Goal: Task Accomplishment & Management: Complete application form

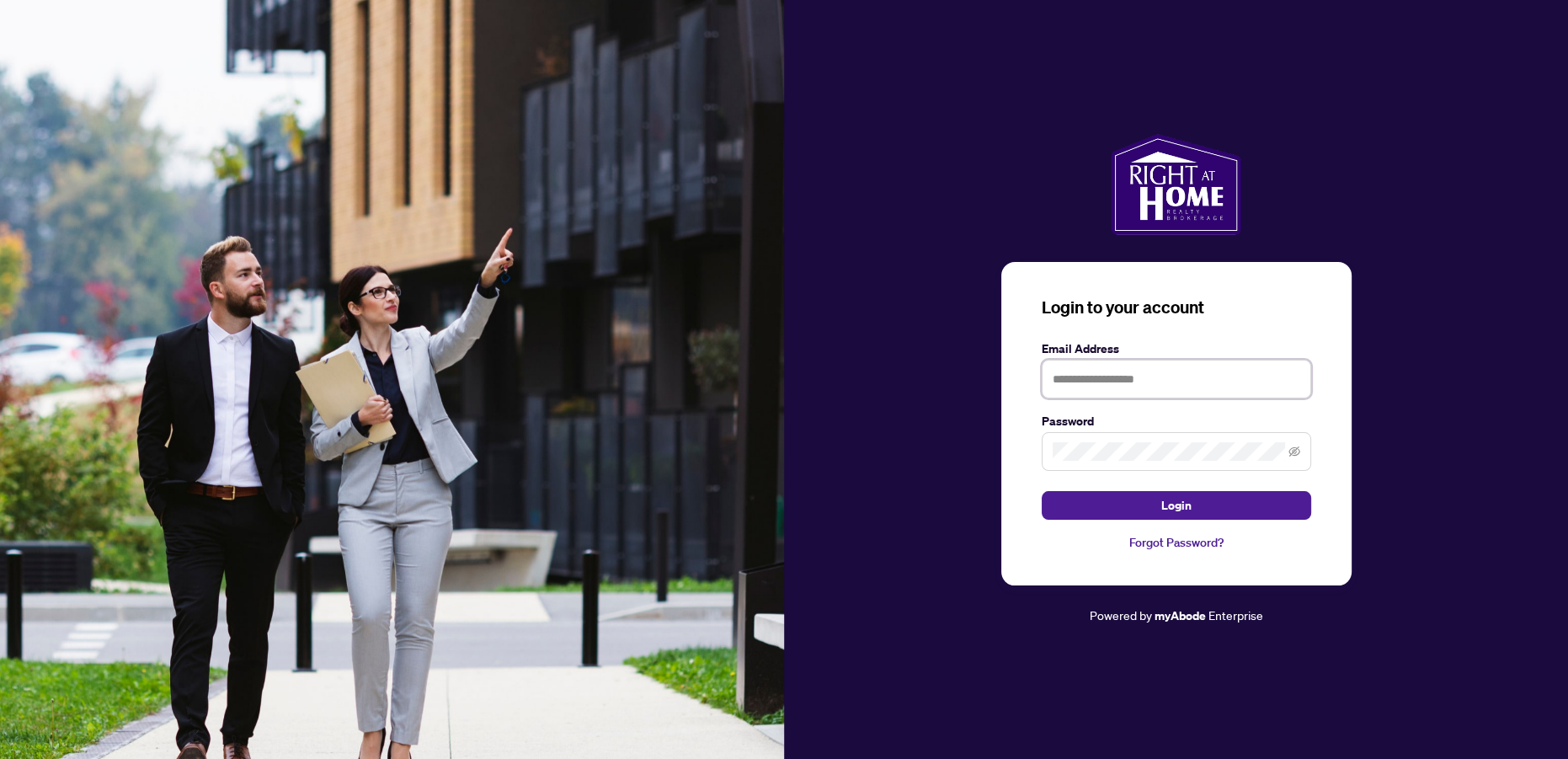
click at [1103, 388] on input "text" at bounding box center [1176, 380] width 269 height 39
type input "**********"
click at [1042, 491] on button "Login" at bounding box center [1176, 505] width 269 height 28
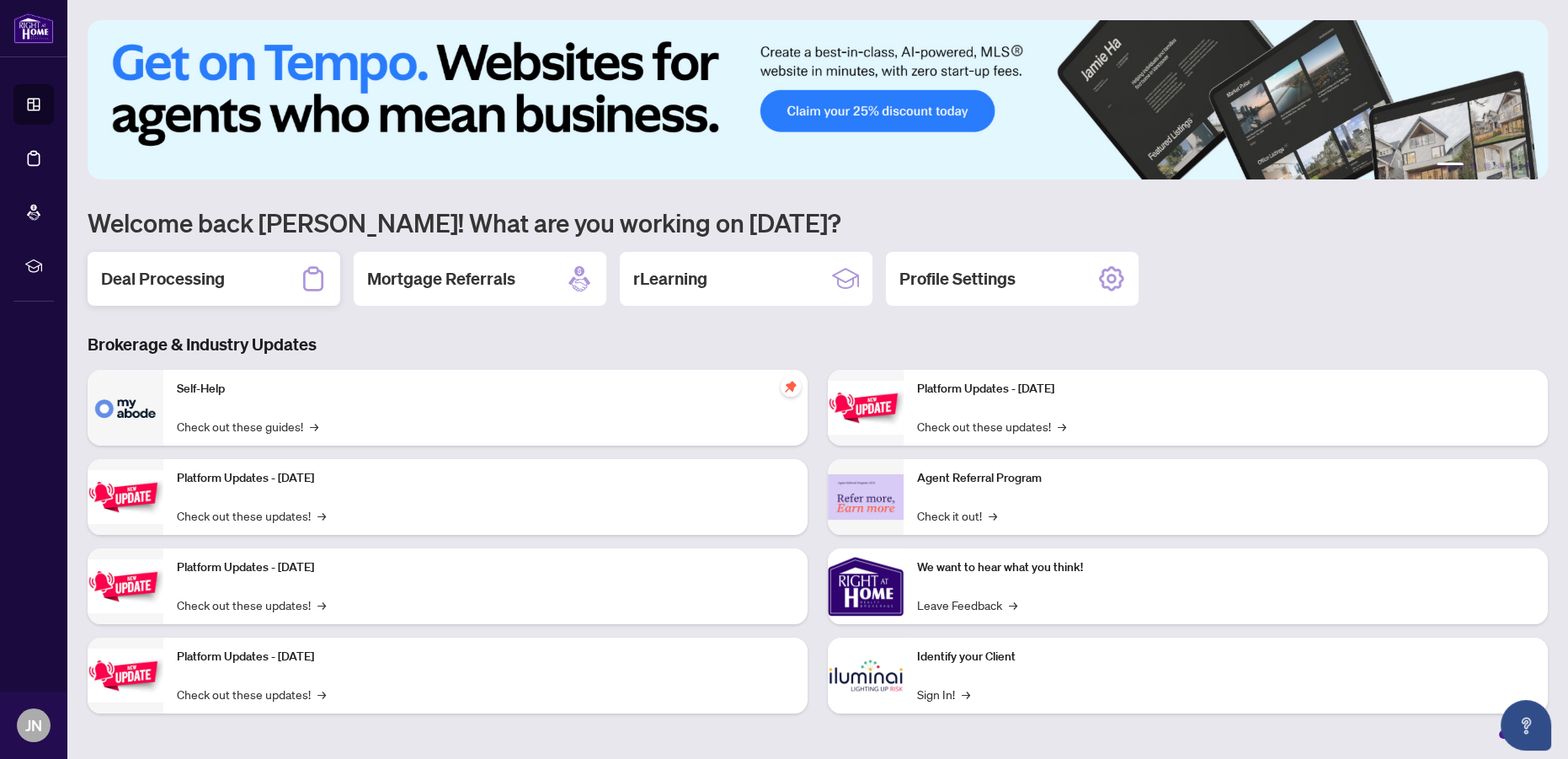
click at [203, 291] on div "Deal Processing" at bounding box center [214, 278] width 252 height 54
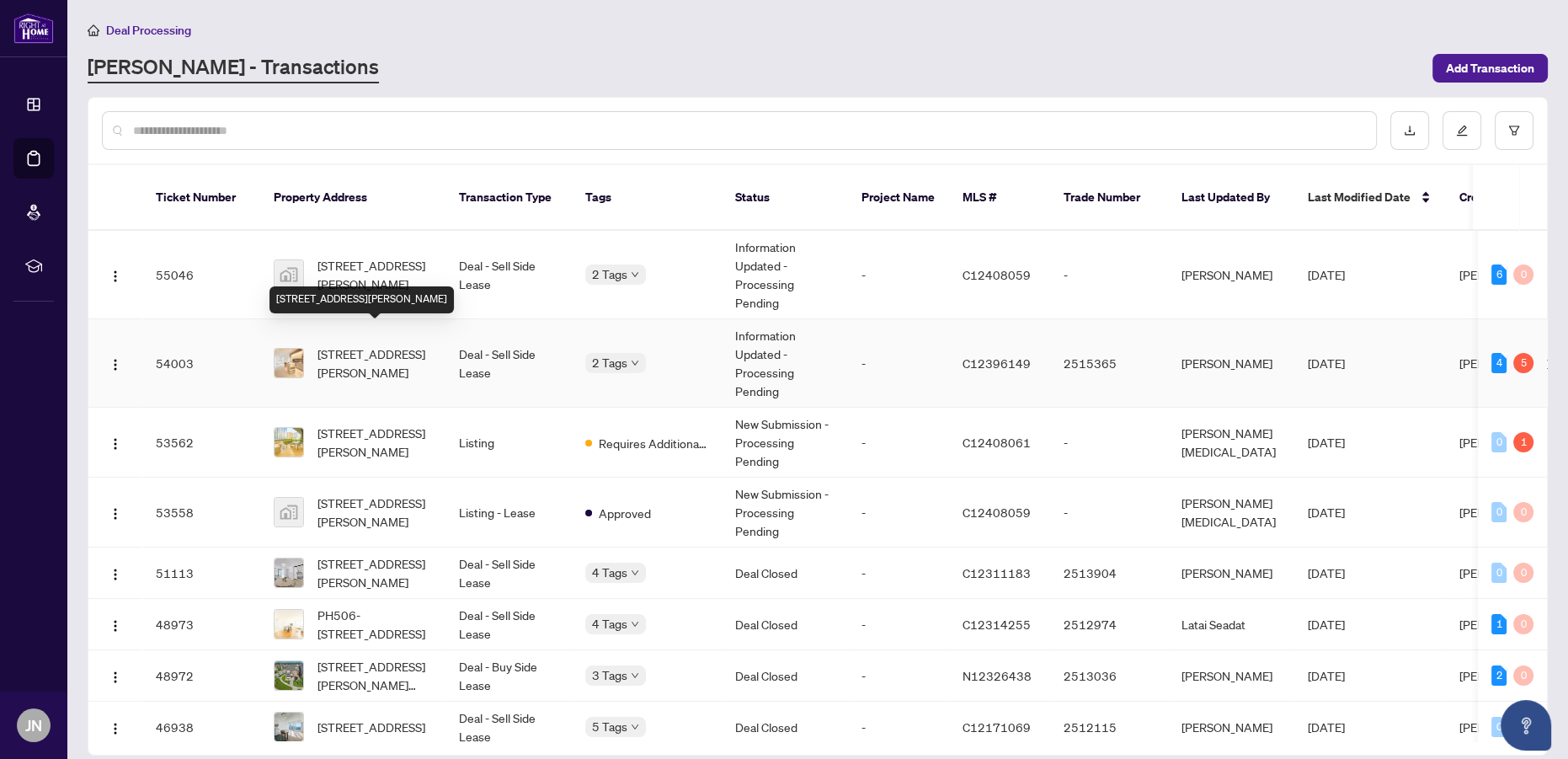
click at [402, 344] on span "[STREET_ADDRESS][PERSON_NAME]" at bounding box center [375, 363] width 114 height 37
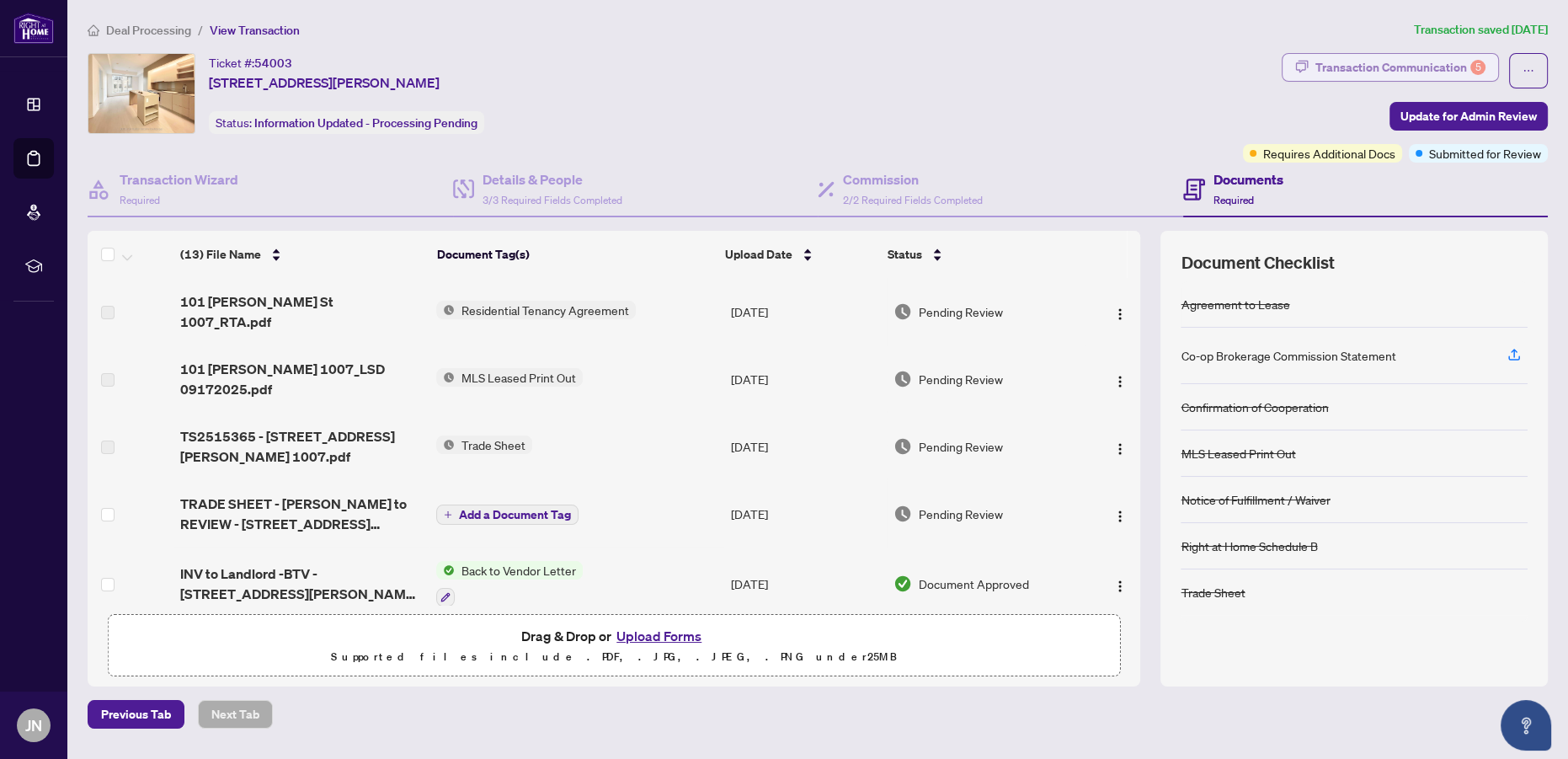
click at [1389, 64] on div "Transaction Communication 5" at bounding box center [1401, 67] width 170 height 27
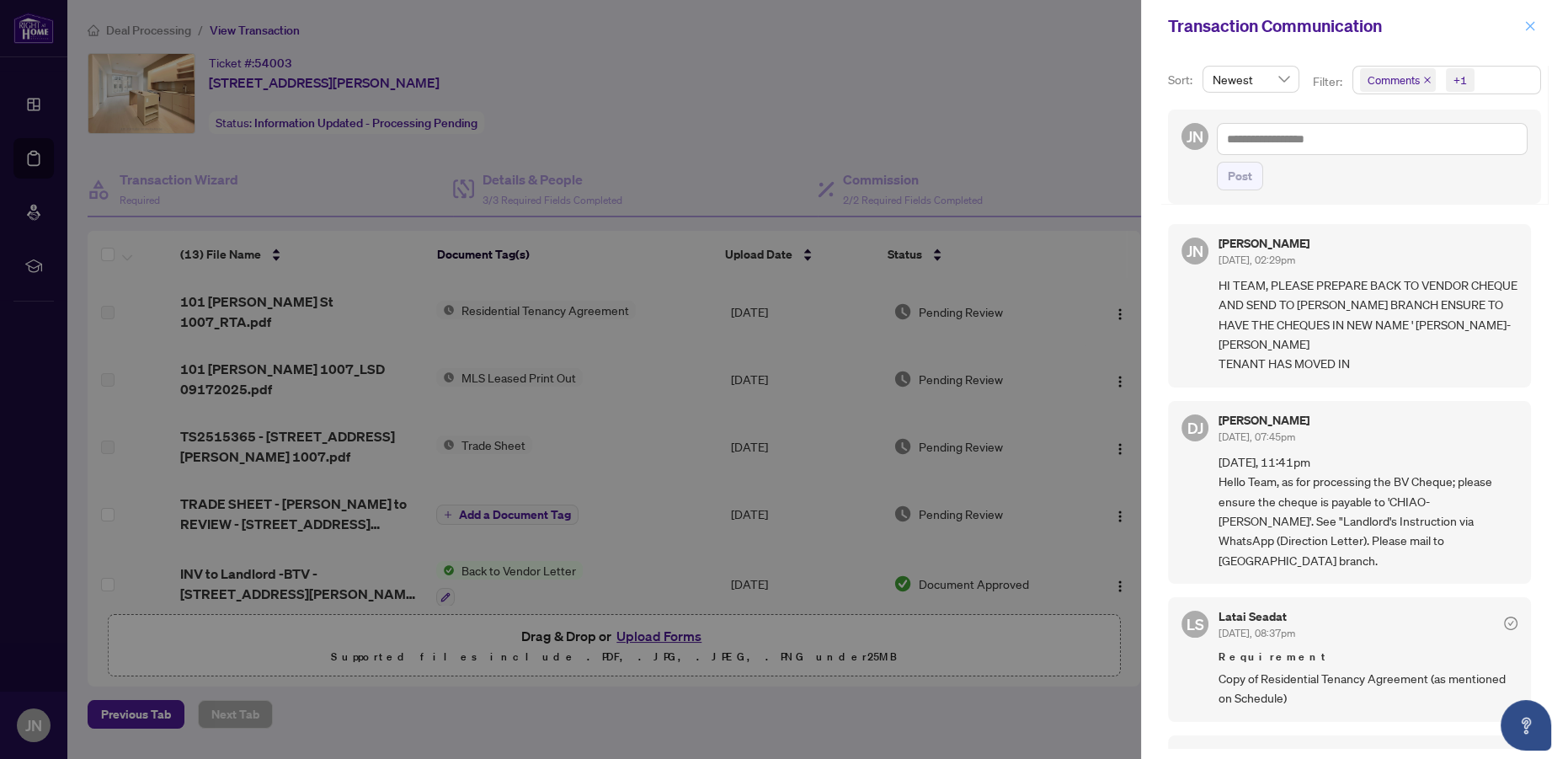
click at [1528, 30] on icon "close" at bounding box center [1530, 26] width 12 height 12
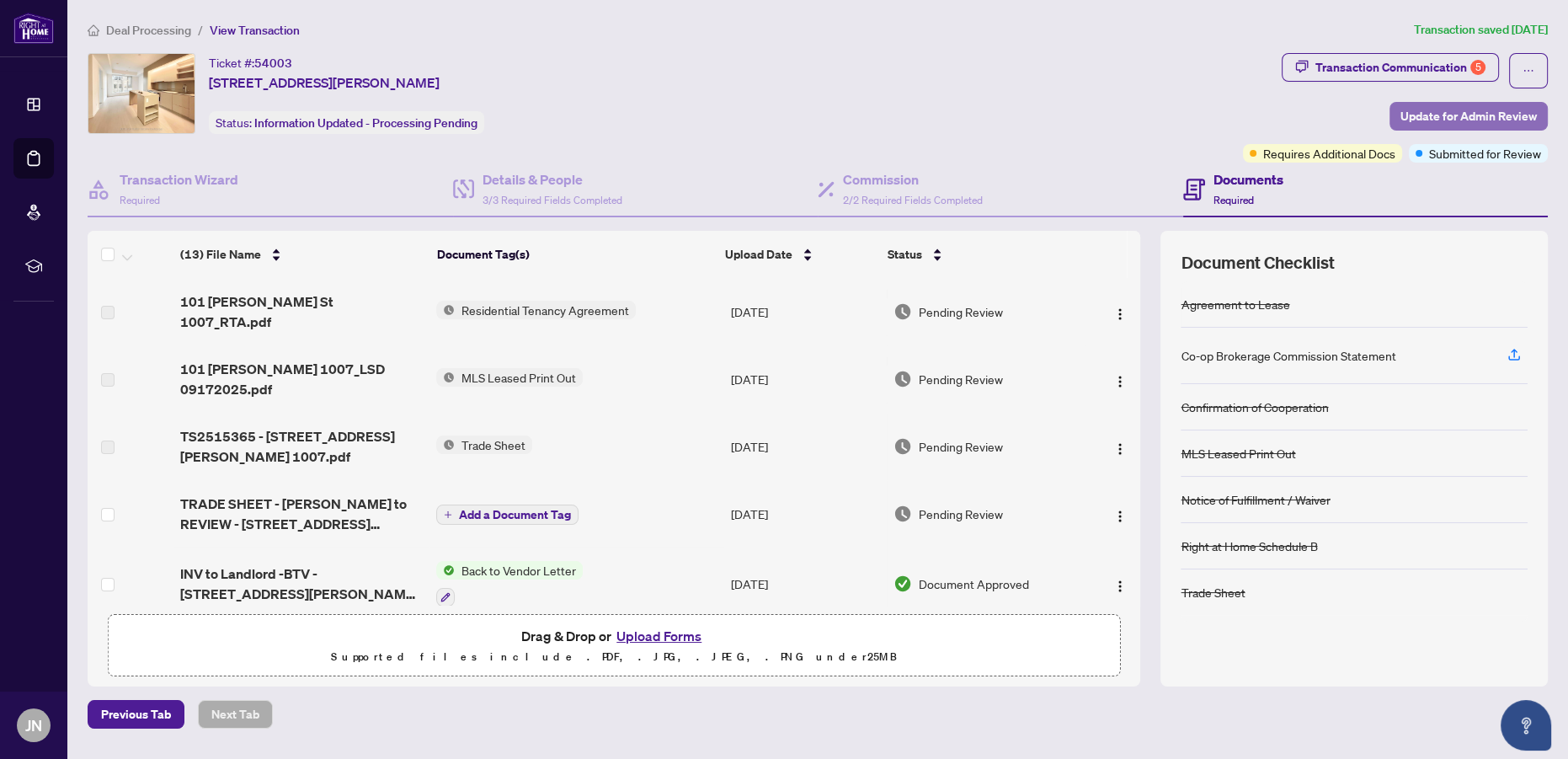
click at [1417, 113] on span "Update for Admin Review" at bounding box center [1468, 116] width 136 height 27
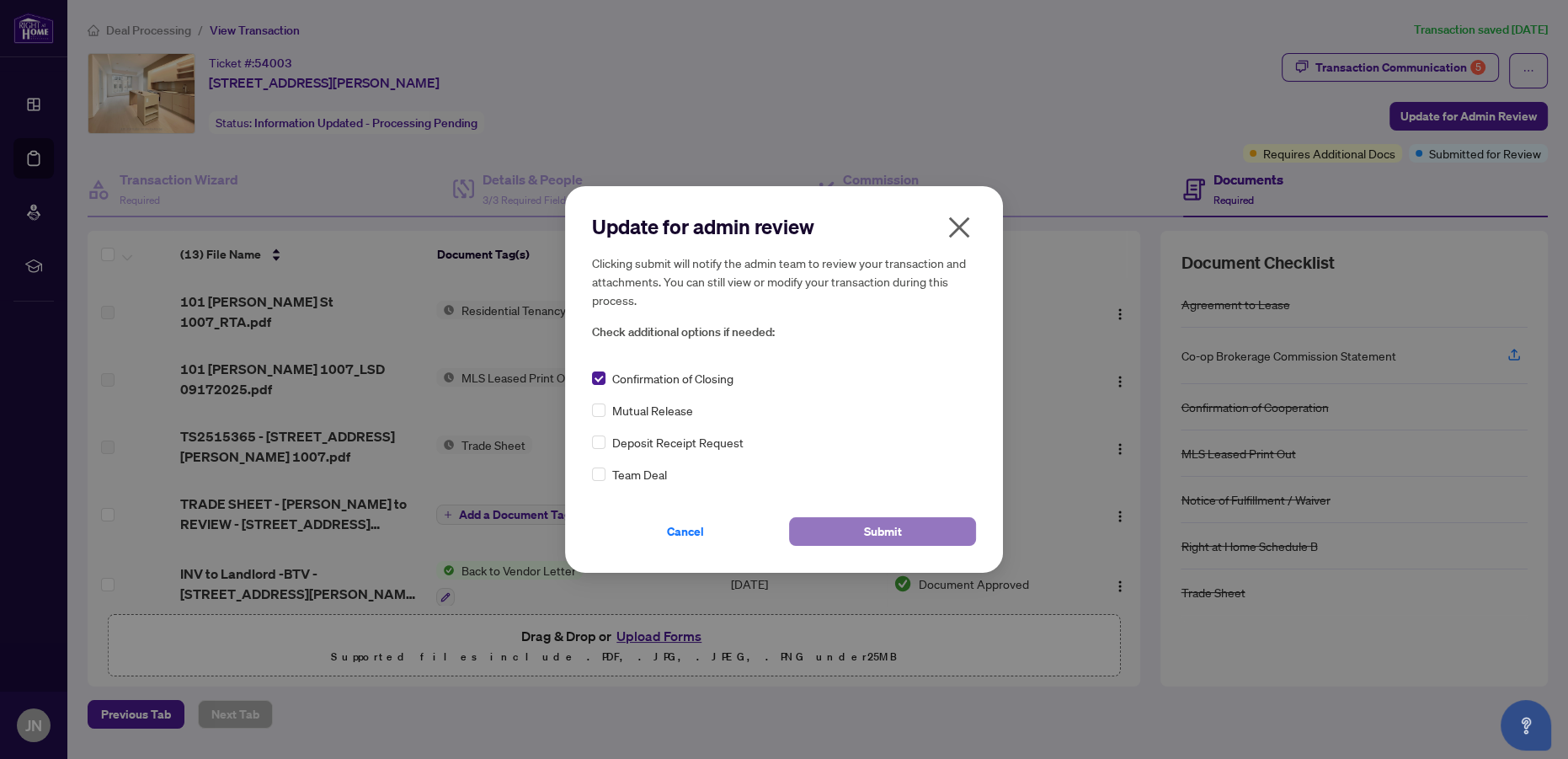
click at [830, 532] on button "Submit" at bounding box center [882, 531] width 187 height 28
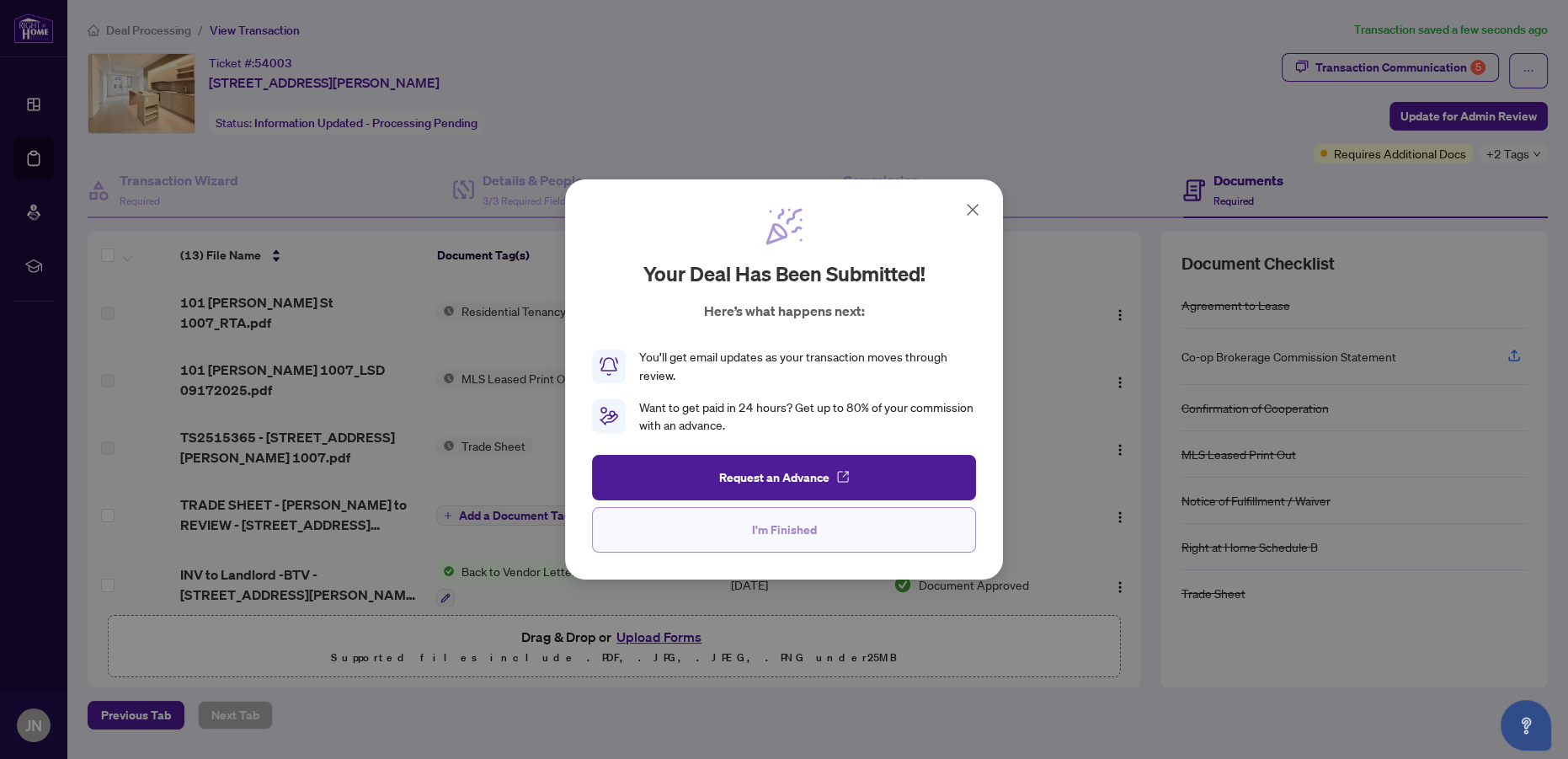
click at [772, 538] on span "I'm Finished" at bounding box center [784, 530] width 65 height 27
